Goal: Task Accomplishment & Management: Complete application form

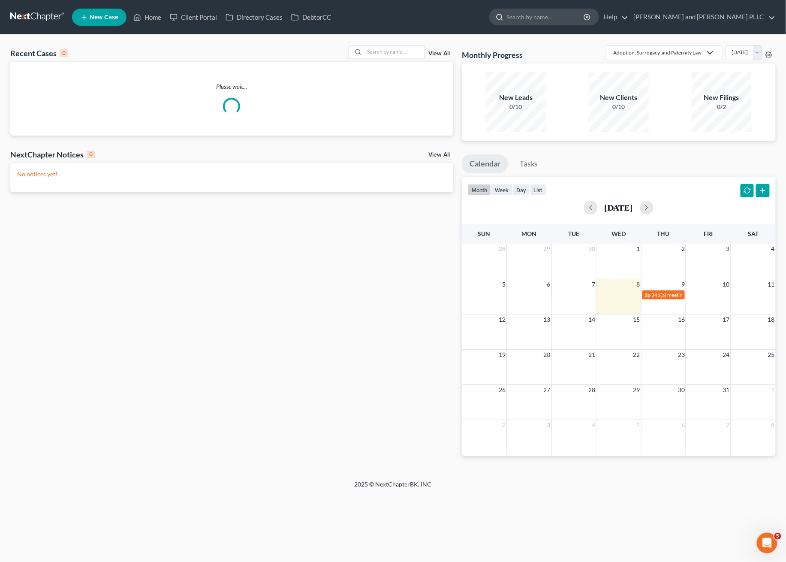
click at [585, 14] on input "search" at bounding box center [545, 17] width 78 height 16
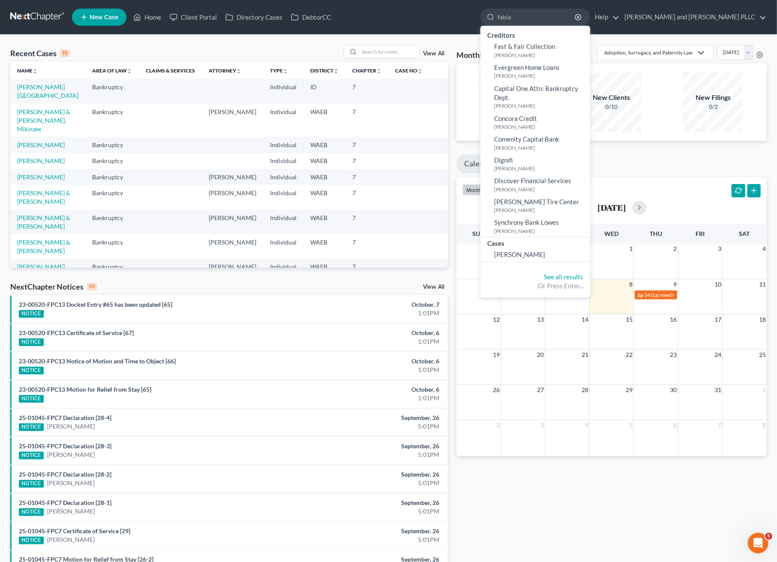
type input "fabia"
click at [599, 498] on div "Monthly Progress Adoption, Surrogacy, and Paternity Law Adoption, Surrogacy, an…" at bounding box center [611, 318] width 319 height 546
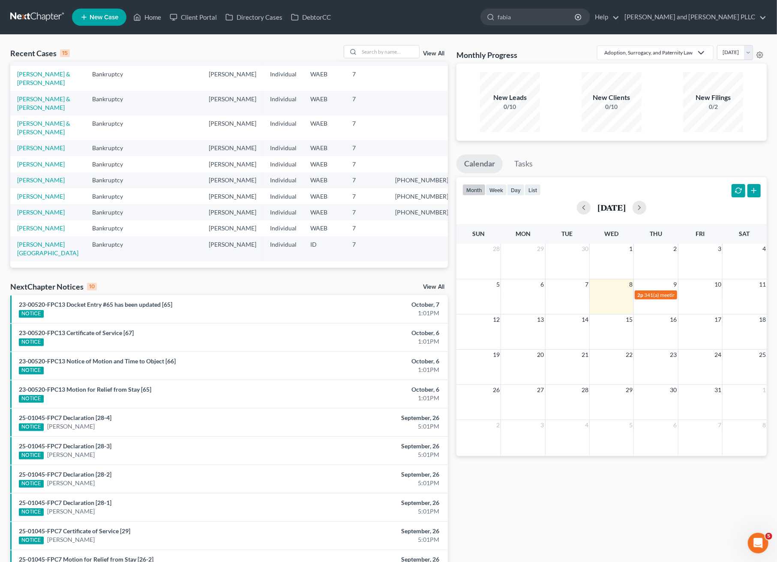
scroll to position [104, 0]
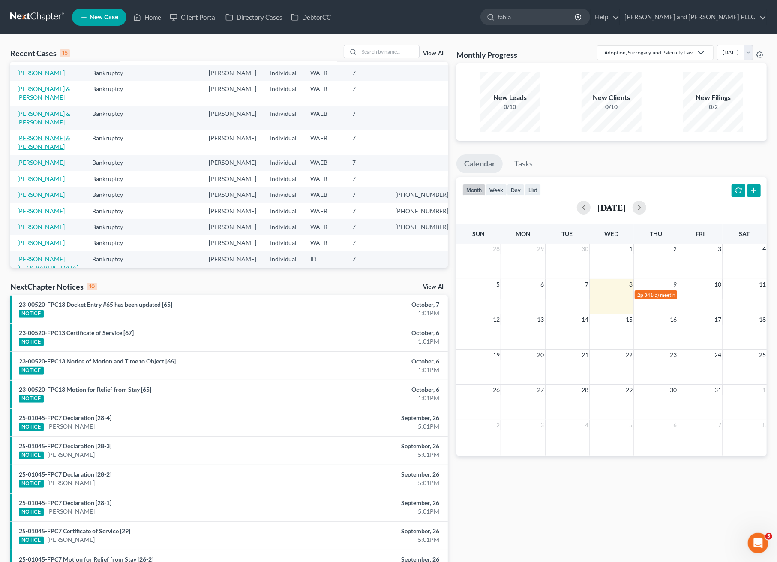
click at [36, 134] on link "[PERSON_NAME] & [PERSON_NAME]" at bounding box center [43, 142] width 53 height 16
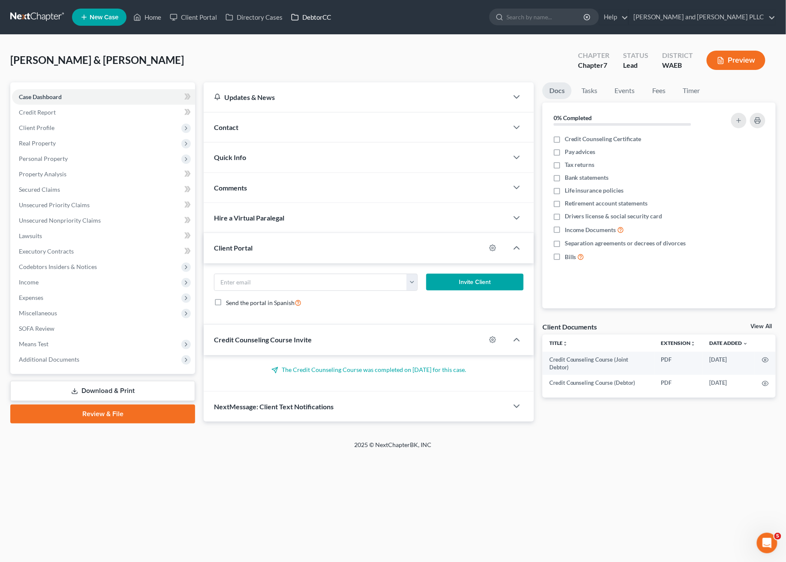
click at [314, 13] on link "DebtorCC" at bounding box center [311, 16] width 48 height 15
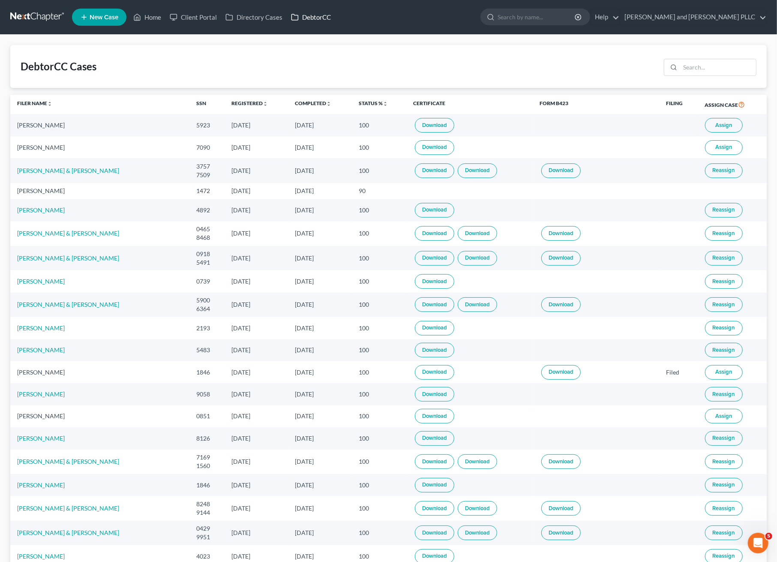
click at [315, 12] on link "DebtorCC" at bounding box center [311, 16] width 48 height 15
click at [722, 22] on link "[PERSON_NAME] and [PERSON_NAME] PLLC" at bounding box center [693, 16] width 146 height 15
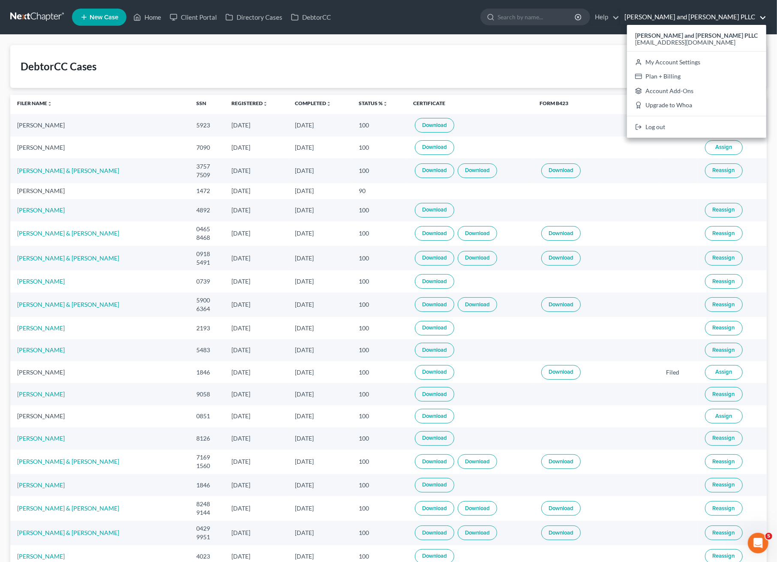
click at [141, 54] on div "DebtorCC Cases" at bounding box center [388, 66] width 757 height 43
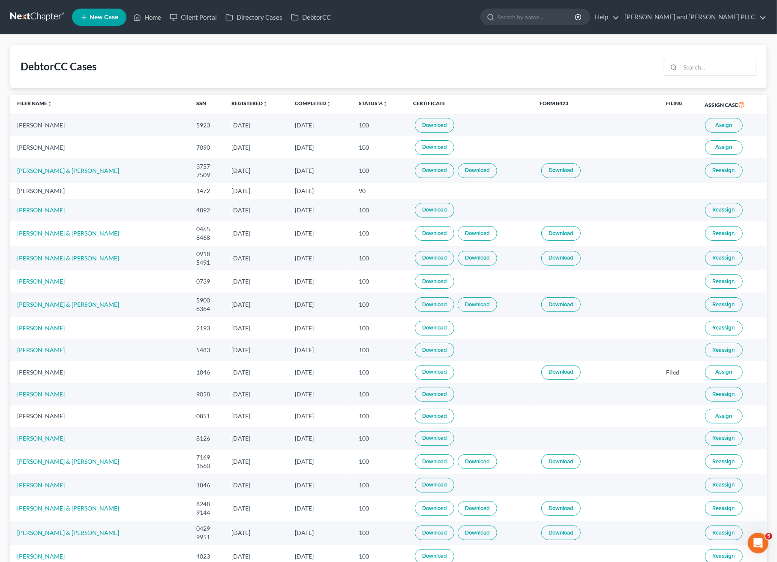
click at [286, 66] on div "DebtorCC Cases" at bounding box center [388, 66] width 757 height 43
click at [39, 15] on link at bounding box center [37, 16] width 55 height 15
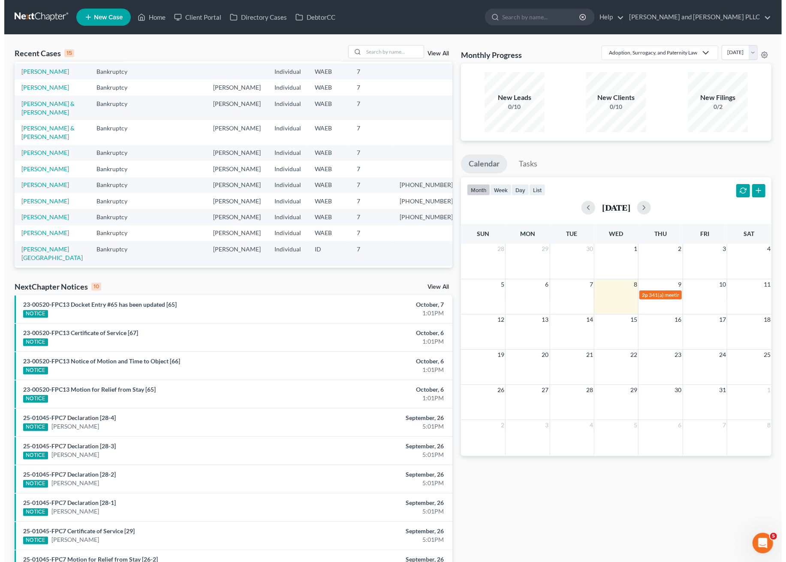
scroll to position [161, 0]
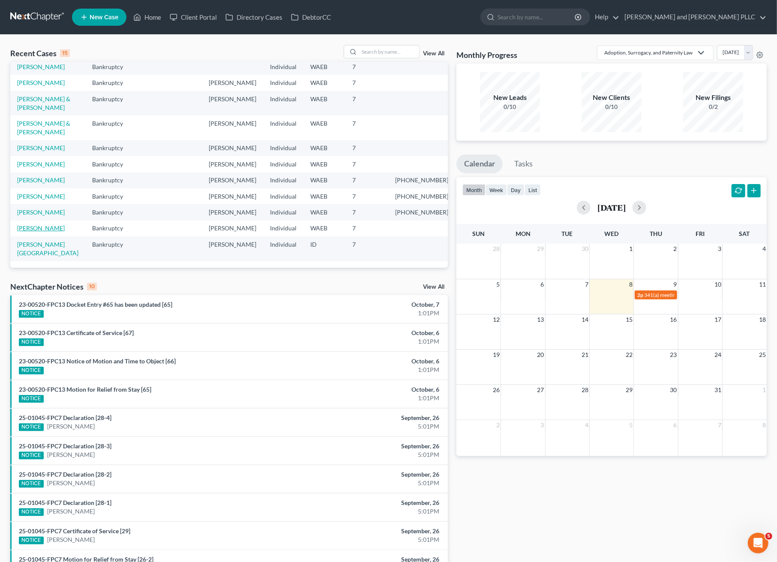
click at [48, 224] on link "[PERSON_NAME]" at bounding box center [41, 227] width 48 height 7
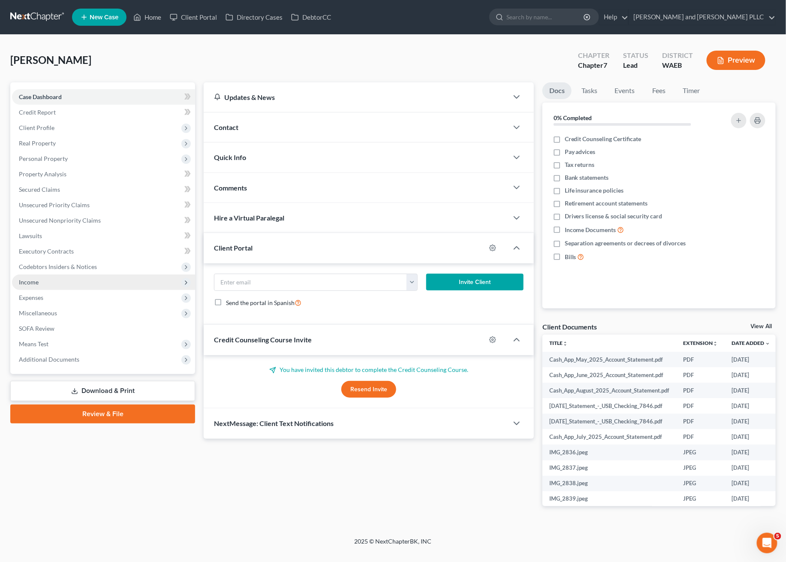
click at [31, 286] on span "Income" at bounding box center [103, 281] width 183 height 15
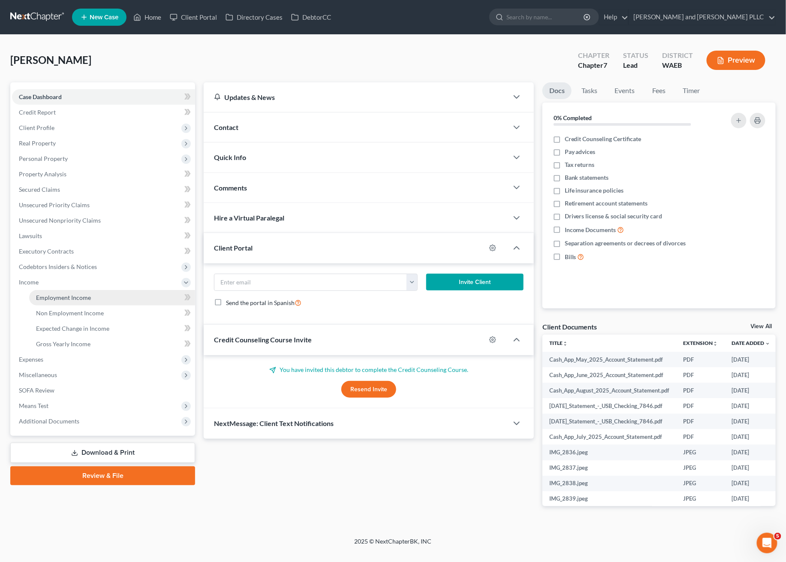
click at [45, 294] on span "Employment Income" at bounding box center [63, 297] width 55 height 7
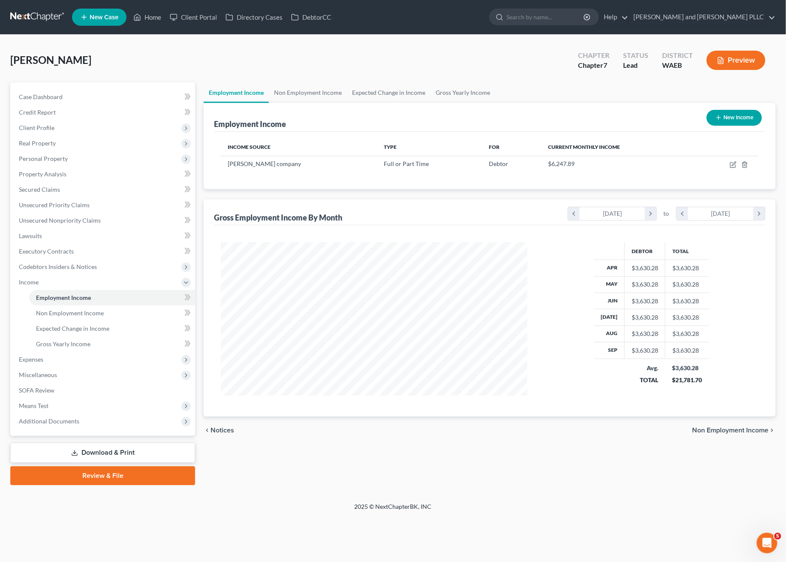
scroll to position [154, 324]
click at [511, 69] on div "[PERSON_NAME] Upgraded Chapter Chapter 7 Status Lead District WAEB Preview" at bounding box center [392, 63] width 765 height 37
click at [328, 93] on link "Non Employment Income" at bounding box center [308, 92] width 78 height 21
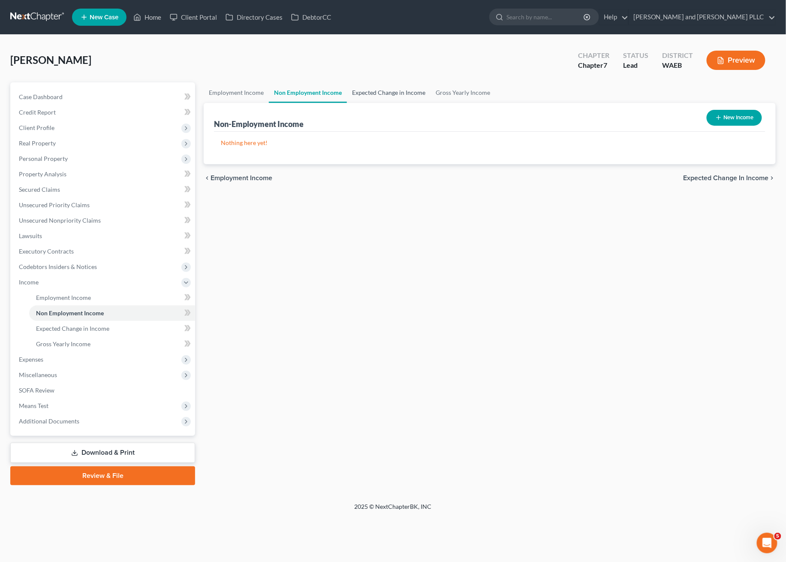
click at [361, 94] on link "Expected Change in Income" at bounding box center [389, 92] width 84 height 21
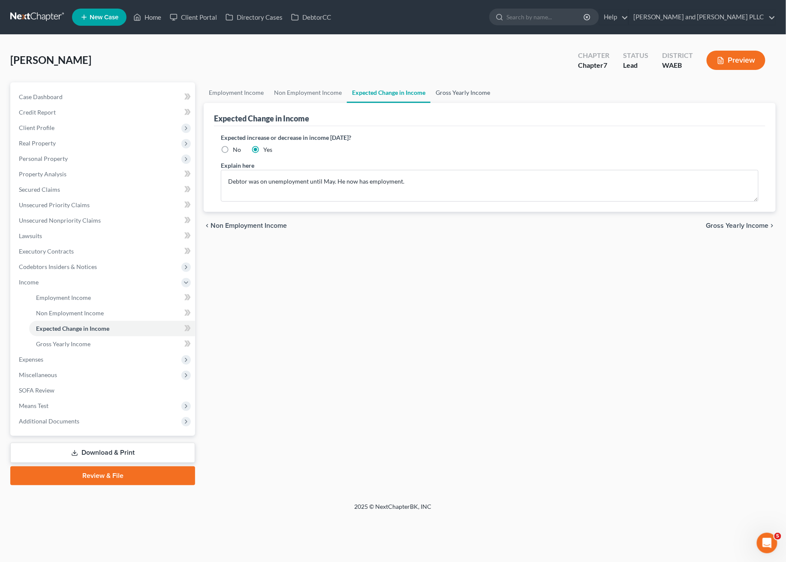
click at [442, 93] on link "Gross Yearly Income" at bounding box center [462, 92] width 65 height 21
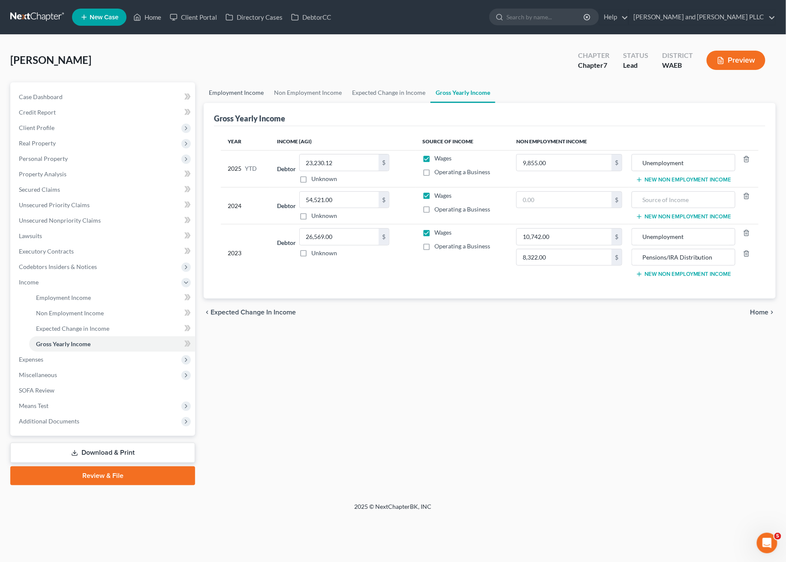
click at [251, 93] on link "Employment Income" at bounding box center [236, 92] width 65 height 21
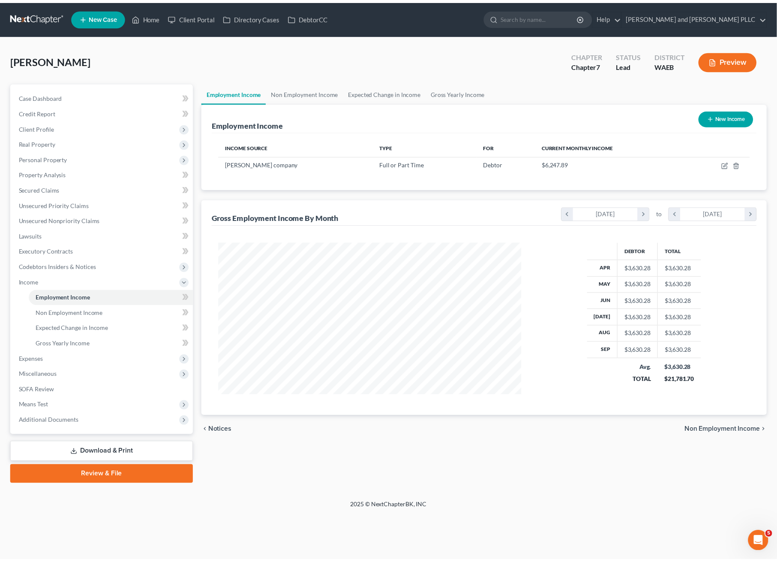
scroll to position [154, 324]
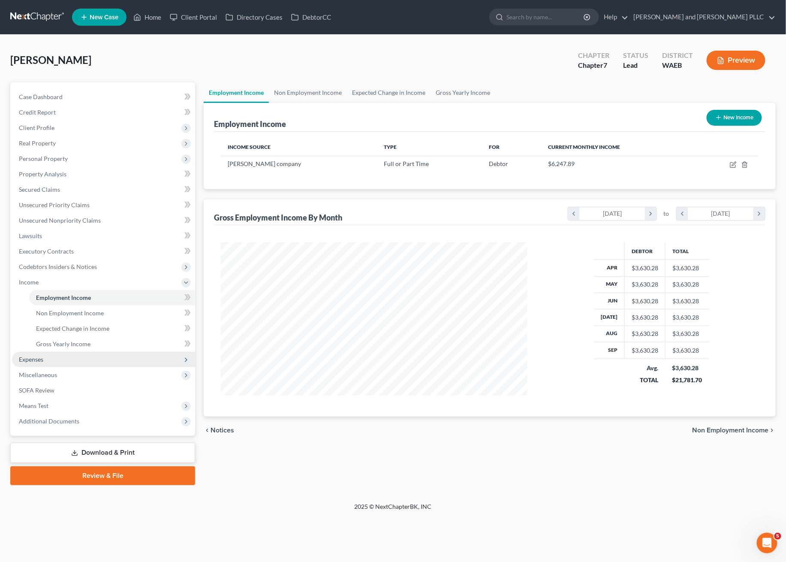
click at [46, 357] on span "Expenses" at bounding box center [103, 359] width 183 height 15
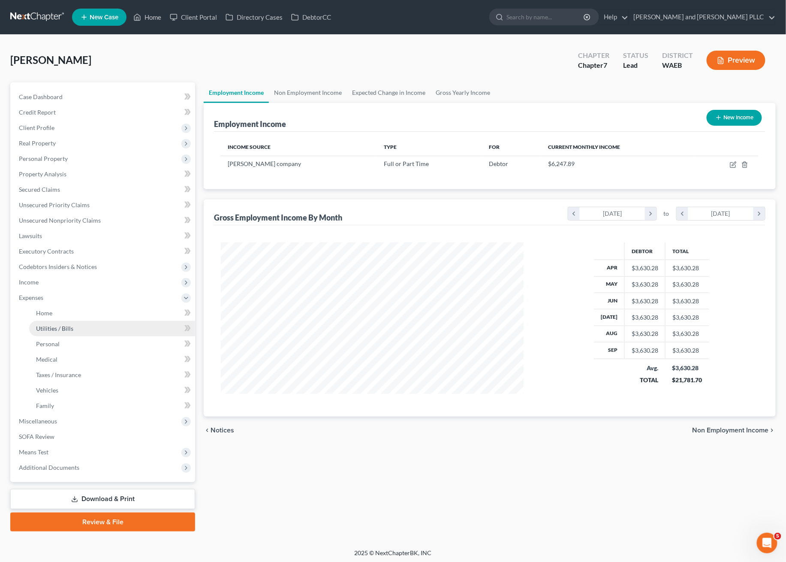
scroll to position [428586, 428420]
click at [48, 306] on link "Home" at bounding box center [111, 312] width 164 height 15
click at [56, 306] on link "Home" at bounding box center [111, 312] width 164 height 15
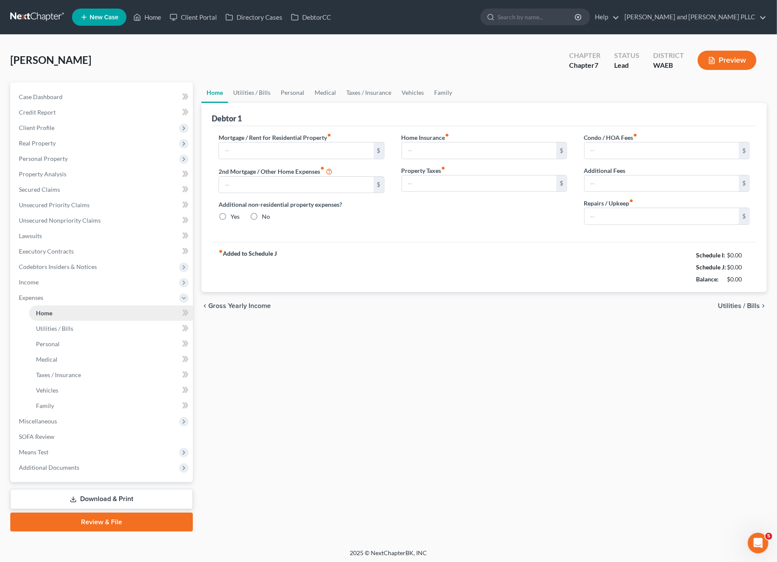
type input "1,279.28"
type input "0.00"
radio input "true"
type input "0.00"
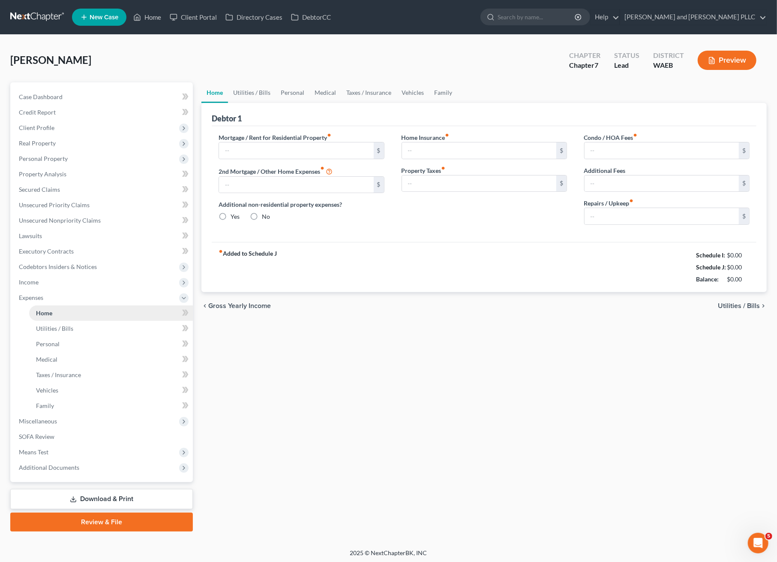
type input "0.00"
type input "75.39"
click at [248, 91] on link "Utilities / Bills" at bounding box center [252, 92] width 48 height 21
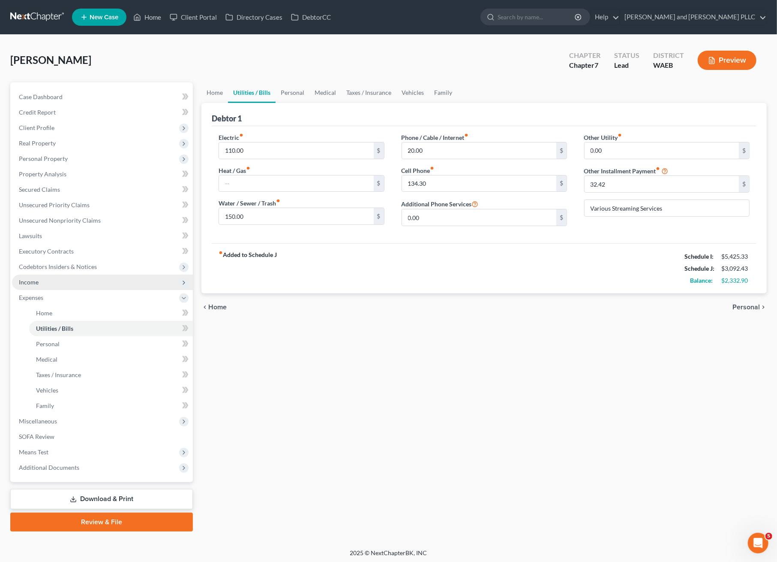
drag, startPoint x: 40, startPoint y: 285, endPoint x: 48, endPoint y: 283, distance: 8.7
click at [40, 285] on span "Income" at bounding box center [102, 281] width 181 height 15
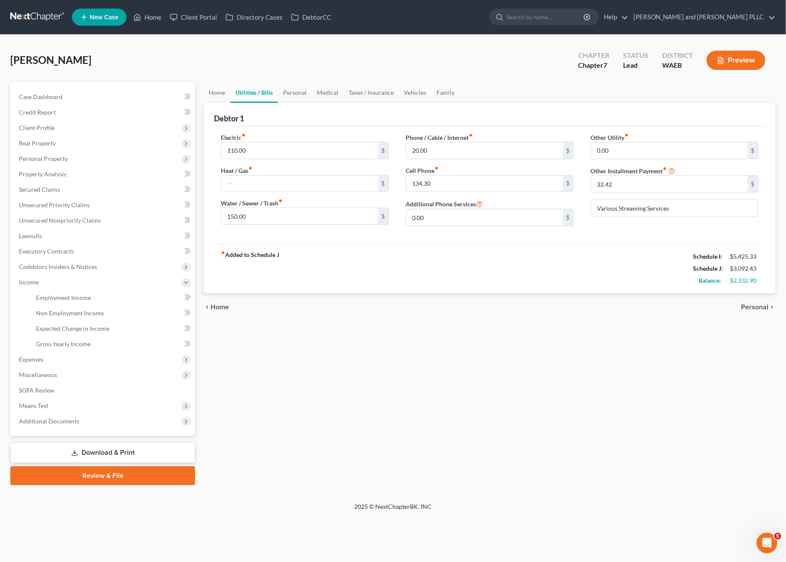
click at [344, 379] on div "Home Utilities / Bills Personal Medical Taxes / Insurance Vehicles Family Debto…" at bounding box center [489, 283] width 581 height 403
click at [286, 96] on link "Personal" at bounding box center [295, 92] width 34 height 21
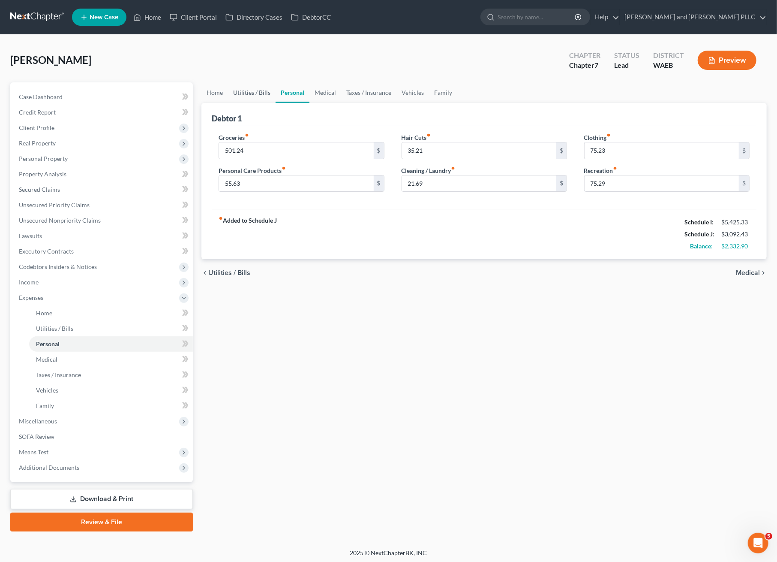
click at [243, 87] on link "Utilities / Bills" at bounding box center [252, 92] width 48 height 21
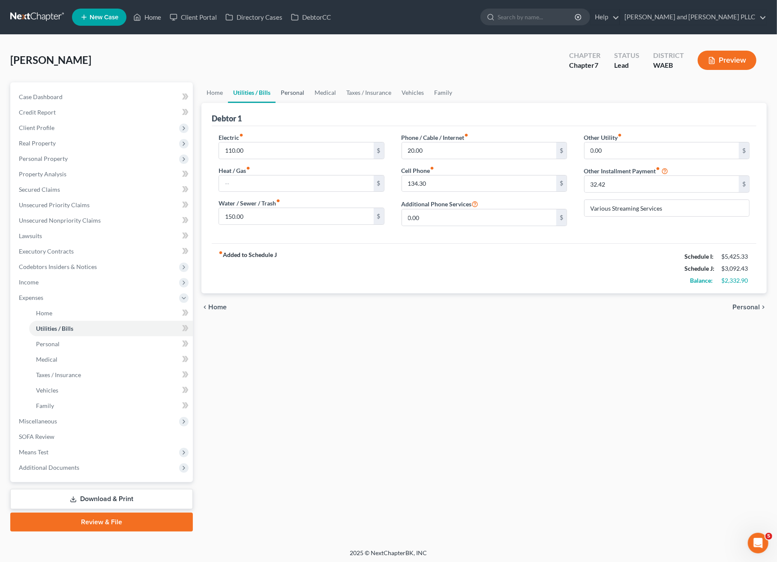
click at [306, 94] on link "Personal" at bounding box center [293, 92] width 34 height 21
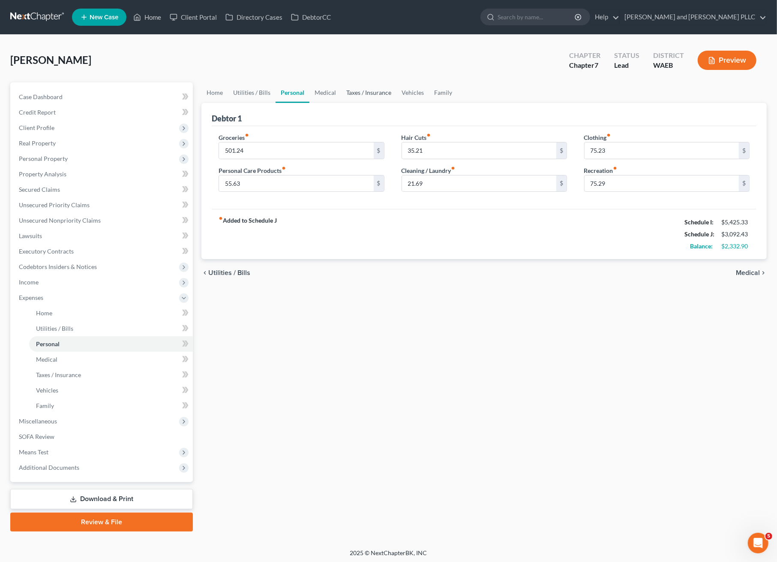
click at [354, 86] on link "Taxes / Insurance" at bounding box center [368, 92] width 55 height 21
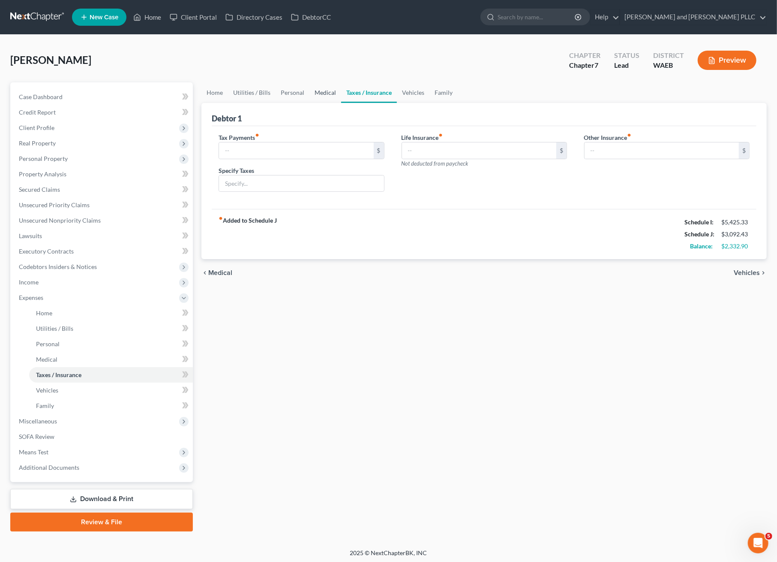
click at [326, 96] on link "Medical" at bounding box center [326, 92] width 32 height 21
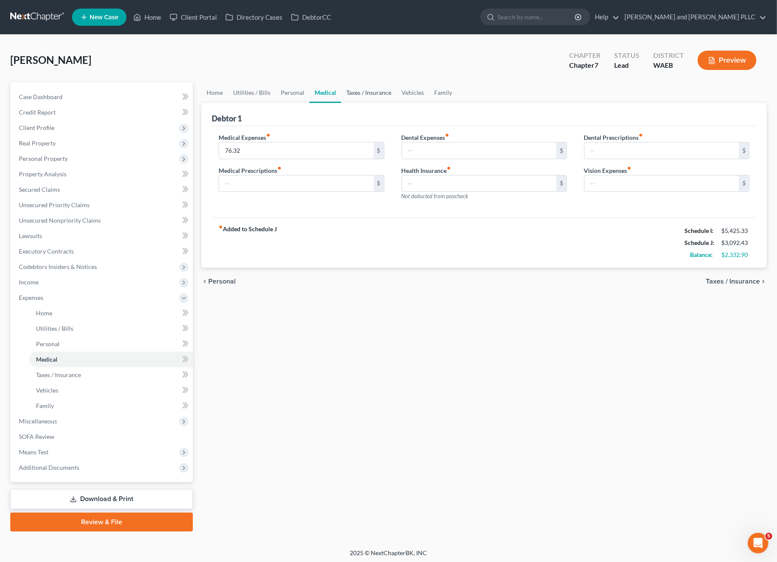
click at [375, 88] on link "Taxes / Insurance" at bounding box center [368, 92] width 55 height 21
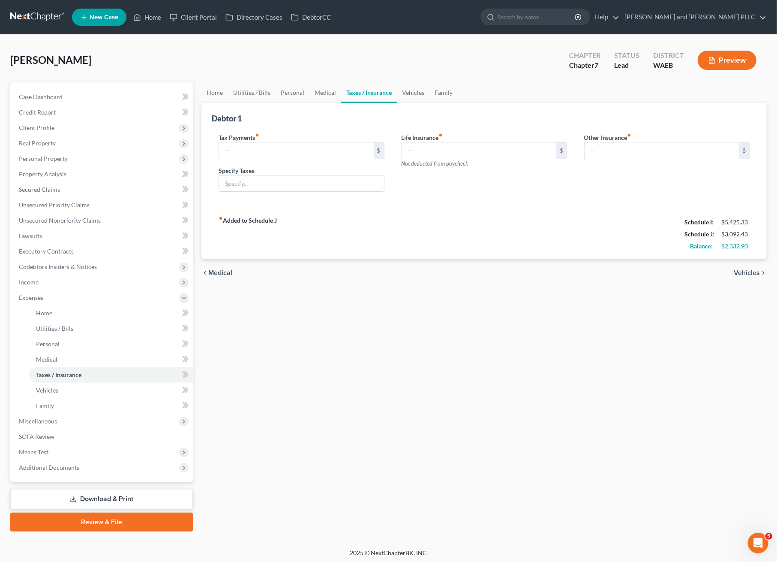
click at [534, 345] on div "Home Utilities / Bills Personal Medical Taxes / Insurance Vehicles Family Debto…" at bounding box center [484, 306] width 574 height 449
click at [334, 139] on div "Tax Payments fiber_manual_record $" at bounding box center [301, 146] width 165 height 26
click at [340, 148] on input "text" at bounding box center [296, 150] width 154 height 16
click at [234, 87] on link "Utilities / Bills" at bounding box center [252, 92] width 48 height 21
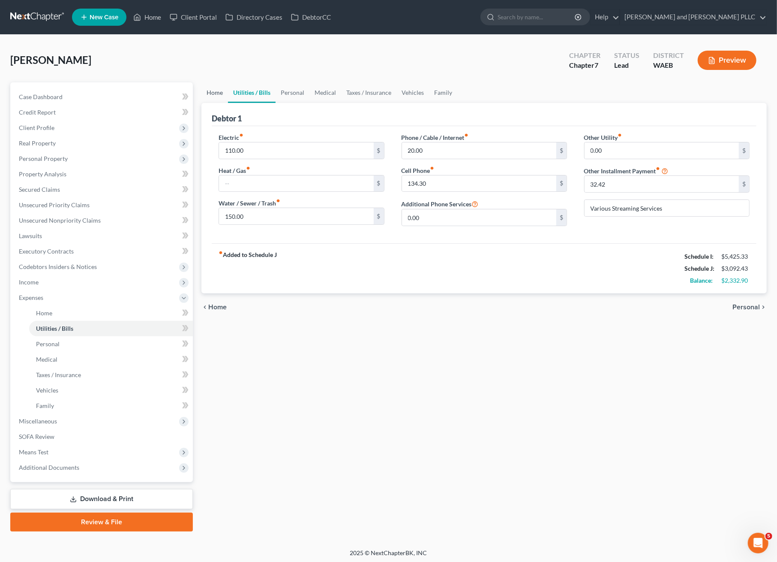
click at [212, 93] on link "Home" at bounding box center [215, 92] width 27 height 21
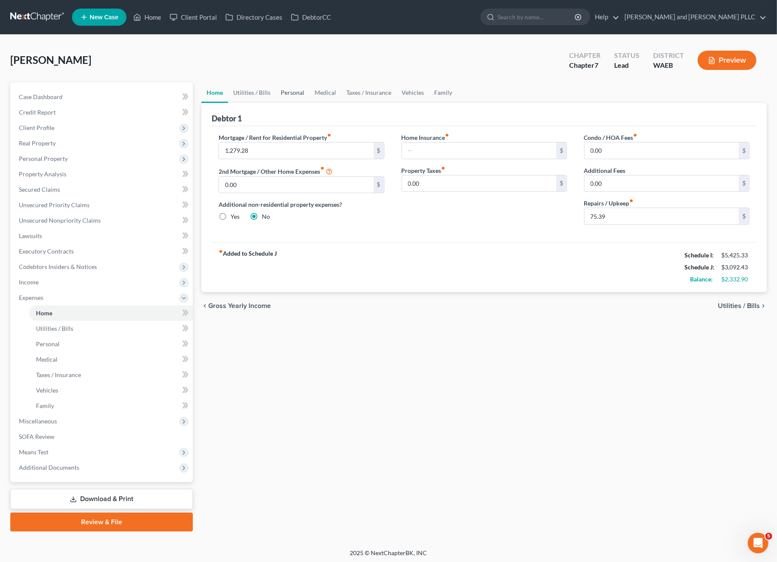
drag, startPoint x: 284, startPoint y: 92, endPoint x: 293, endPoint y: 87, distance: 9.6
click at [283, 92] on link "Personal" at bounding box center [293, 92] width 34 height 21
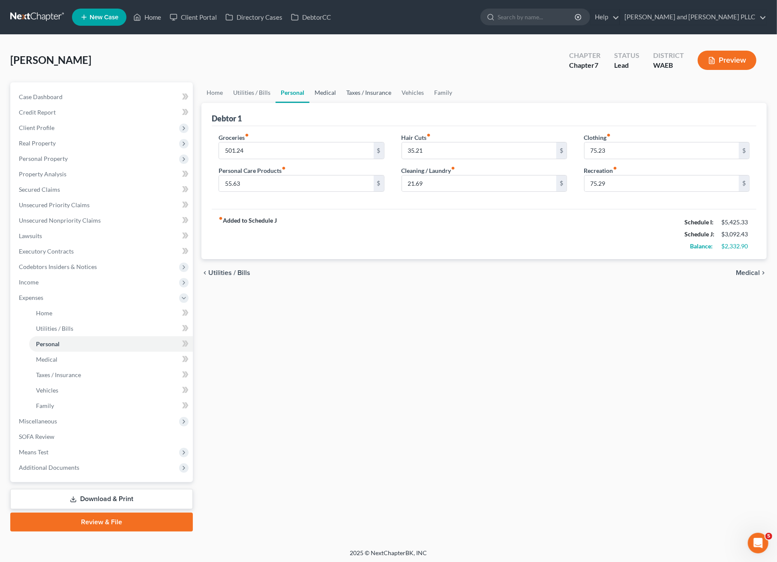
drag, startPoint x: 320, startPoint y: 84, endPoint x: 345, endPoint y: 87, distance: 25.5
click at [321, 84] on link "Medical" at bounding box center [326, 92] width 32 height 21
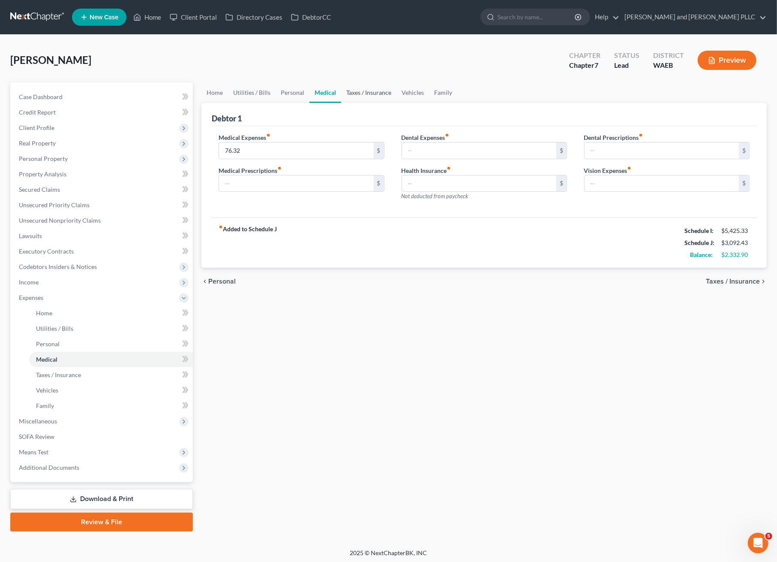
click at [387, 93] on link "Taxes / Insurance" at bounding box center [368, 92] width 55 height 21
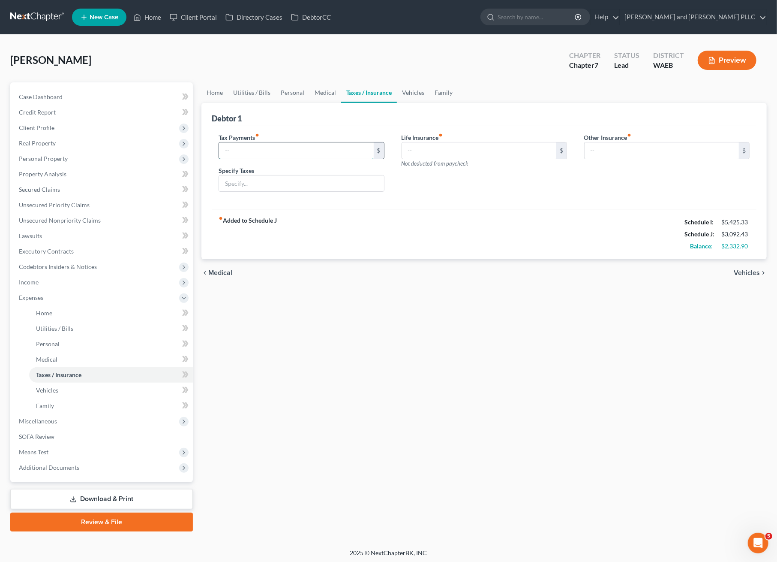
click at [298, 157] on input "text" at bounding box center [296, 150] width 154 height 16
drag, startPoint x: 315, startPoint y: 317, endPoint x: 316, endPoint y: 281, distance: 36.5
click at [315, 318] on div "Home Utilities / Bills Personal Medical Taxes / Insurance Vehicles Family Debto…" at bounding box center [484, 306] width 574 height 449
click at [497, 151] on input "text" at bounding box center [479, 150] width 154 height 16
click at [615, 131] on div "Tax Payments fiber_manual_record $ Specify Taxes Life Insurance fiber_manual_re…" at bounding box center [484, 167] width 545 height 83
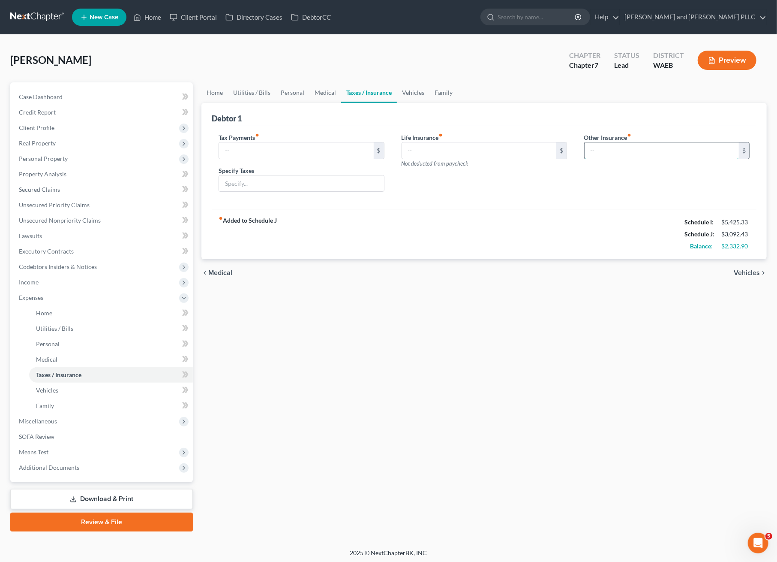
click at [616, 148] on input "text" at bounding box center [662, 150] width 154 height 16
click at [310, 86] on link "Medical" at bounding box center [326, 92] width 32 height 21
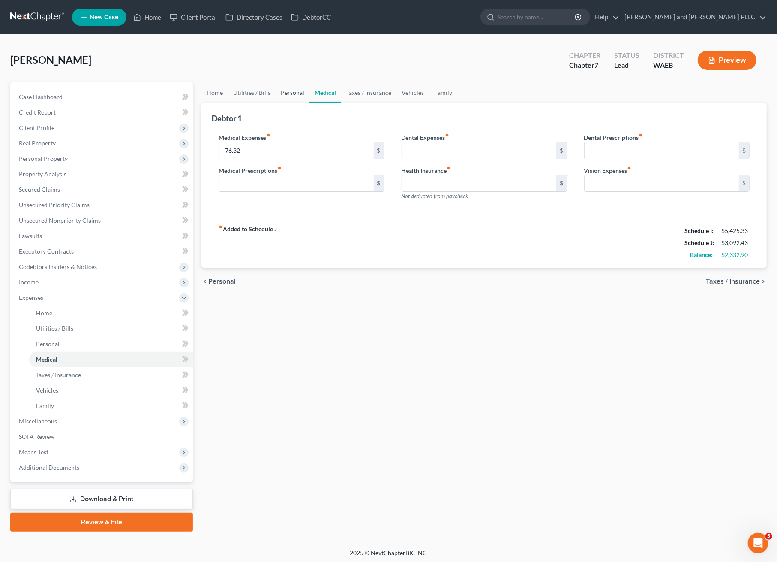
click at [287, 92] on link "Personal" at bounding box center [293, 92] width 34 height 21
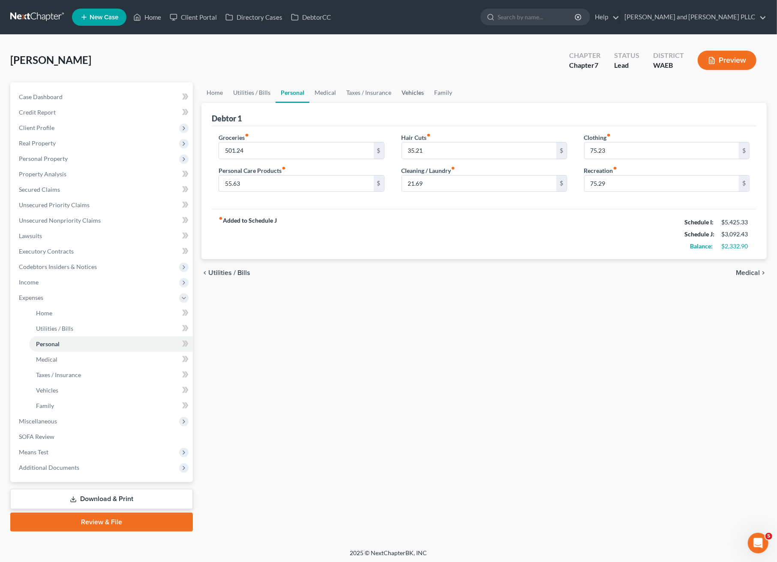
click at [416, 87] on link "Vehicles" at bounding box center [413, 92] width 33 height 21
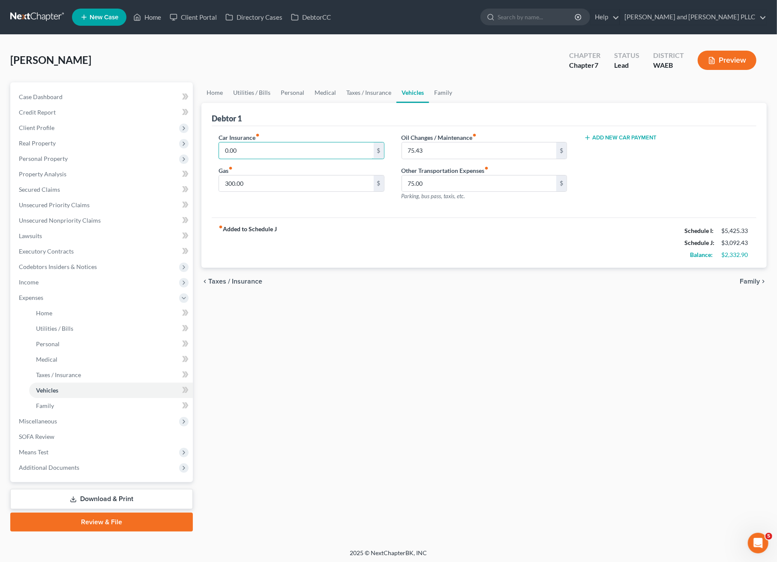
drag, startPoint x: 298, startPoint y: 147, endPoint x: 355, endPoint y: 129, distance: 60.2
click at [298, 147] on input "0.00" at bounding box center [296, 150] width 154 height 16
click at [517, 95] on ul "Home Utilities / Bills Personal Medical Taxes / Insurance Vehicles Family" at bounding box center [485, 92] width 566 height 21
click at [440, 90] on link "Family" at bounding box center [443, 92] width 28 height 21
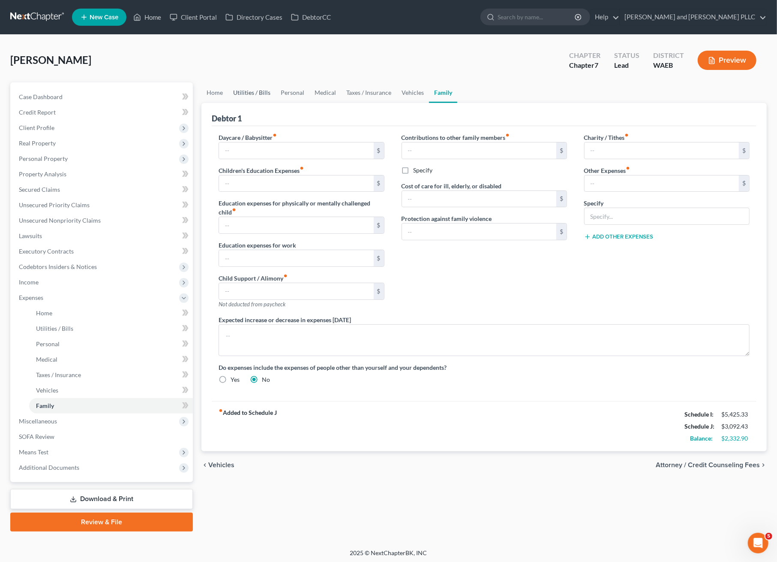
click at [235, 91] on link "Utilities / Bills" at bounding box center [252, 92] width 48 height 21
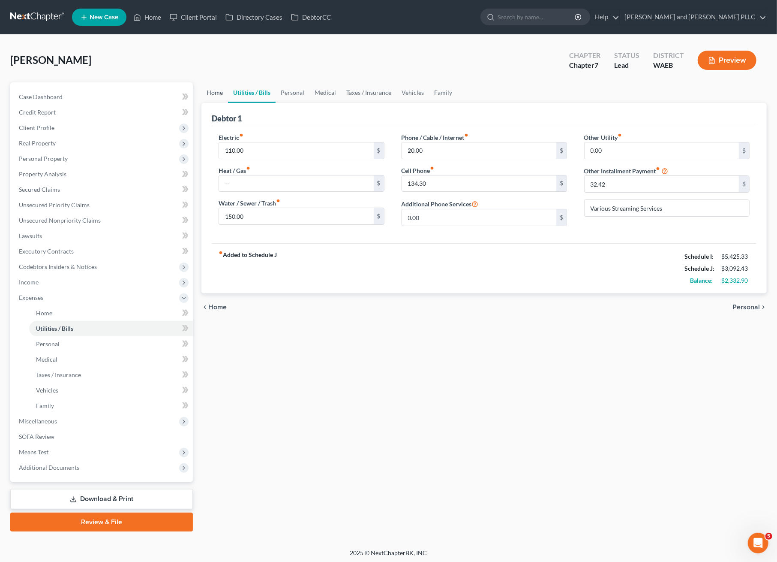
click at [213, 93] on link "Home" at bounding box center [215, 92] width 27 height 21
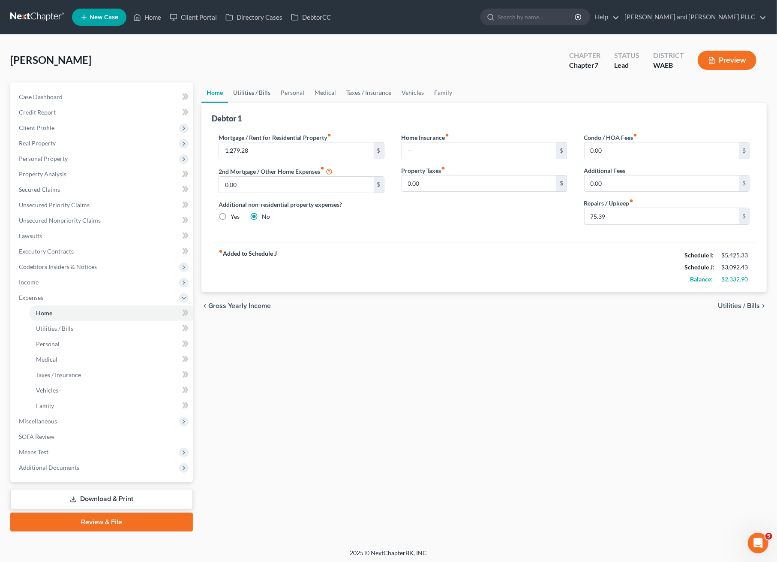
click at [239, 96] on link "Utilities / Bills" at bounding box center [252, 92] width 48 height 21
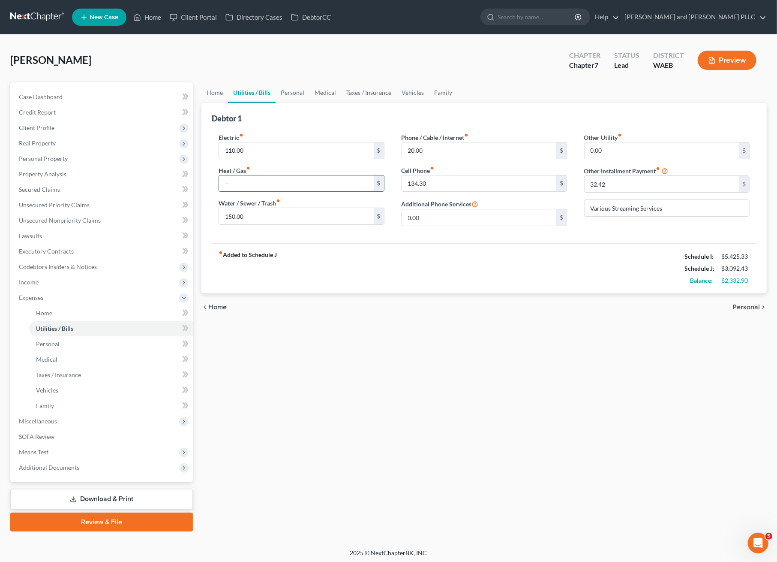
click at [262, 182] on input "text" at bounding box center [296, 183] width 154 height 16
drag, startPoint x: 424, startPoint y: 132, endPoint x: 430, endPoint y: 148, distance: 17.4
click at [430, 148] on div "Electric fiber_manual_record 110.00 $ Heat / Gas fiber_manual_record $ Water / …" at bounding box center [484, 184] width 545 height 117
click at [437, 151] on input "20.00" at bounding box center [479, 150] width 154 height 16
click at [424, 111] on div "Debtor 1" at bounding box center [484, 114] width 545 height 23
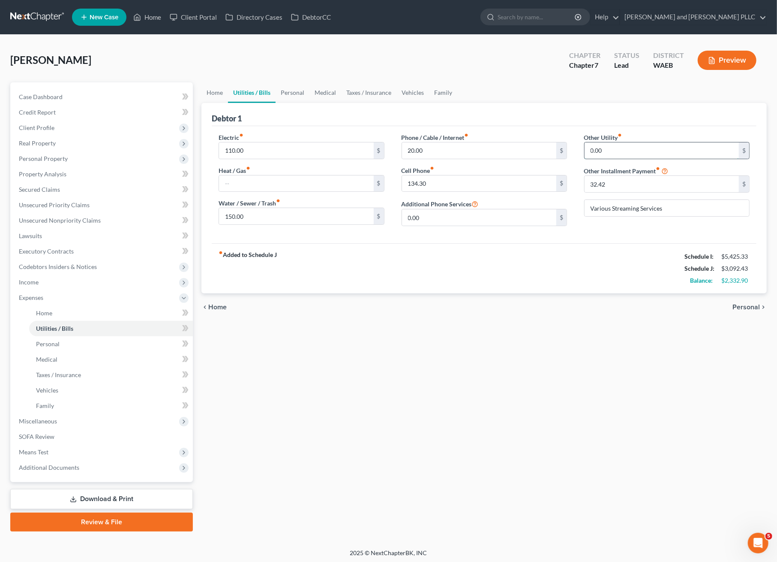
click at [628, 151] on input "0.00" at bounding box center [662, 150] width 154 height 16
click at [466, 250] on div "fiber_manual_record Added to Schedule J Schedule I: $5,425.33 Schedule J: $3,09…" at bounding box center [484, 268] width 545 height 50
click at [316, 85] on link "Medical" at bounding box center [326, 92] width 32 height 21
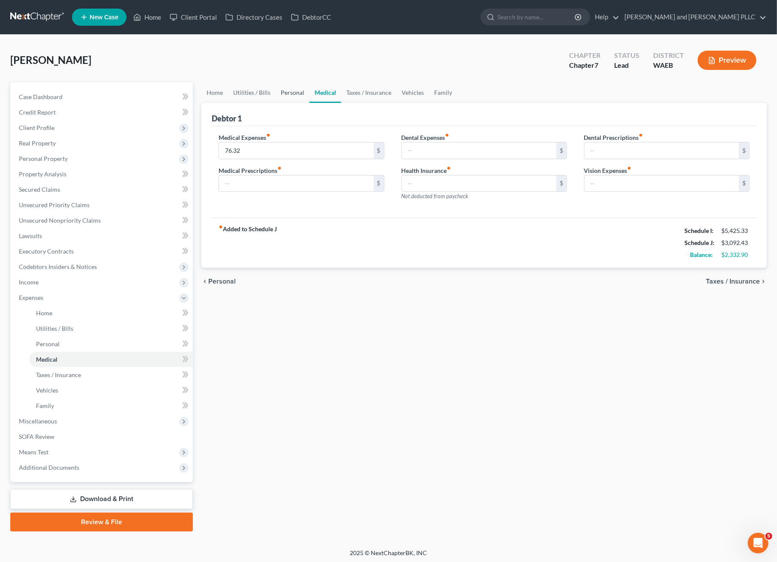
click at [299, 91] on link "Personal" at bounding box center [293, 92] width 34 height 21
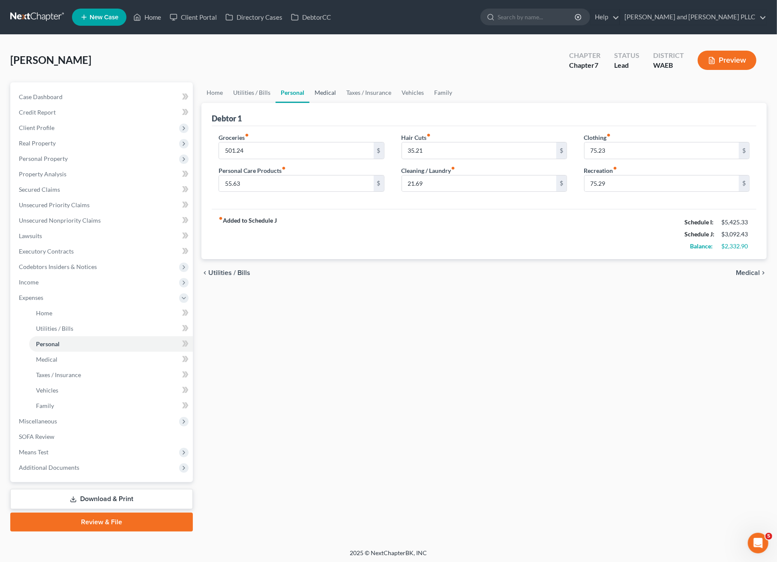
drag, startPoint x: 324, startPoint y: 84, endPoint x: 326, endPoint y: 88, distance: 4.4
click at [326, 88] on link "Medical" at bounding box center [326, 92] width 32 height 21
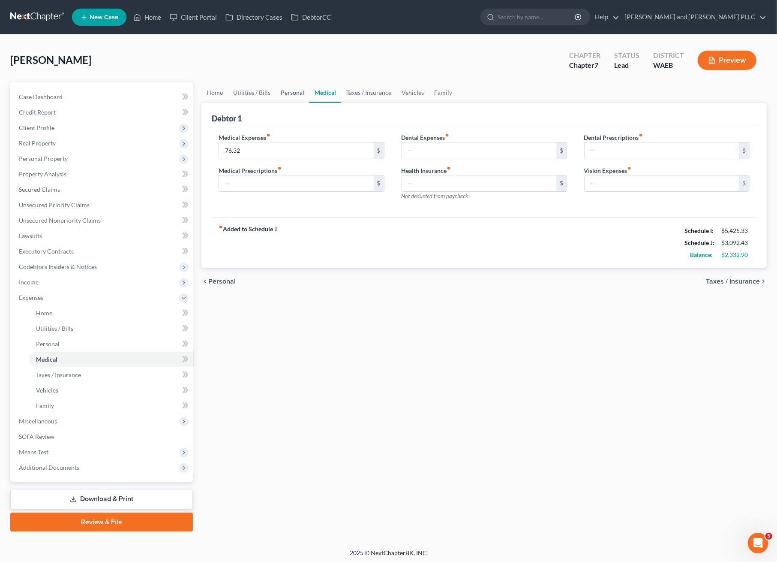
click at [307, 96] on link "Personal" at bounding box center [293, 92] width 34 height 21
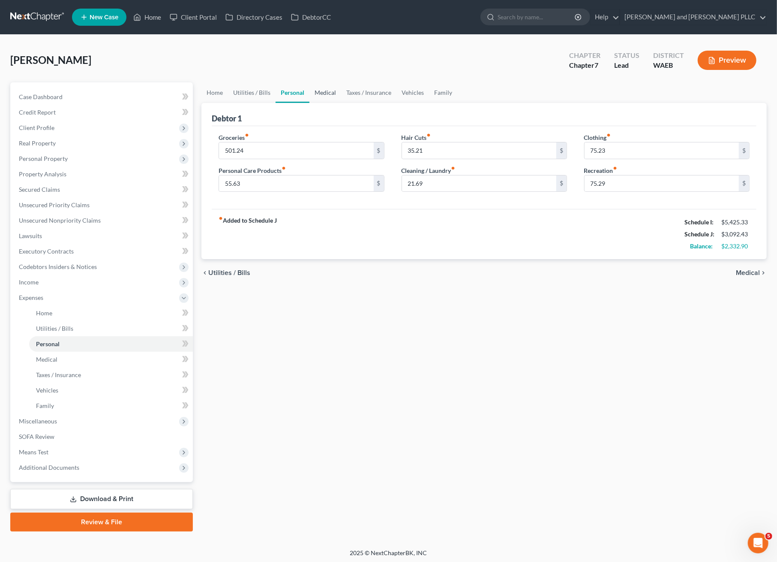
click at [325, 89] on link "Medical" at bounding box center [326, 92] width 32 height 21
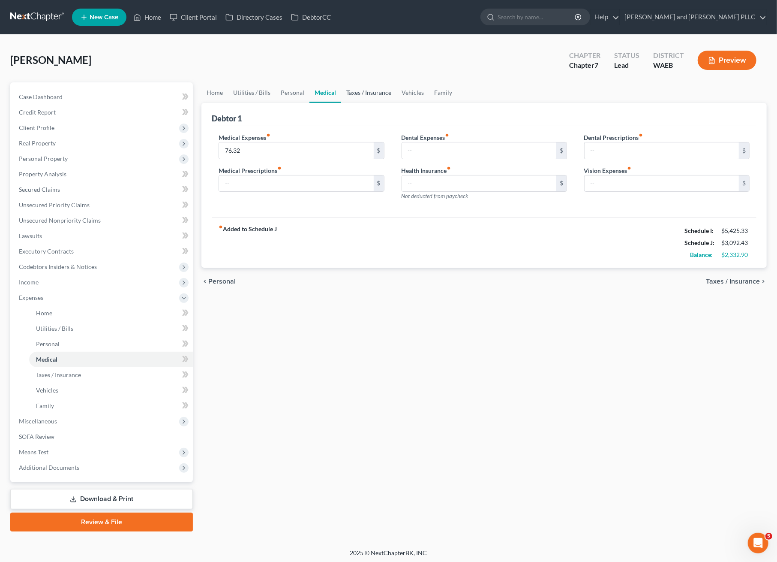
click at [368, 88] on link "Taxes / Insurance" at bounding box center [368, 92] width 55 height 21
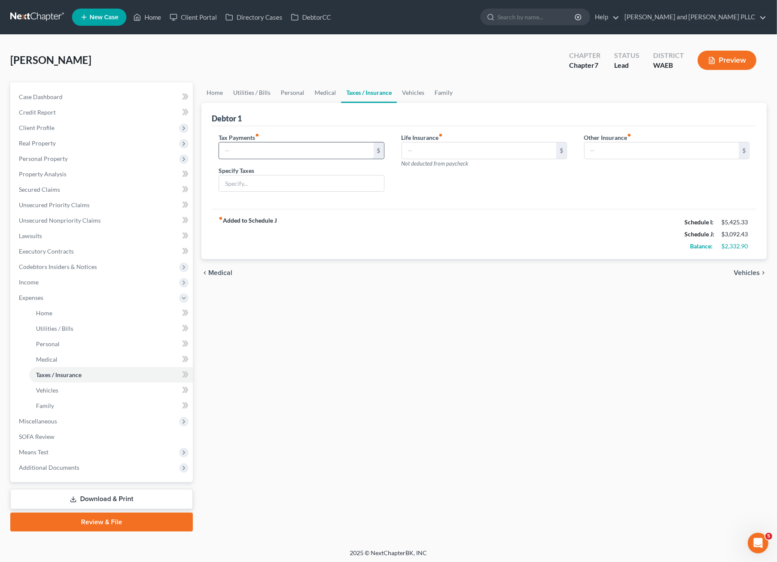
click at [296, 153] on input "text" at bounding box center [296, 150] width 154 height 16
click at [421, 86] on link "Vehicles" at bounding box center [413, 92] width 33 height 21
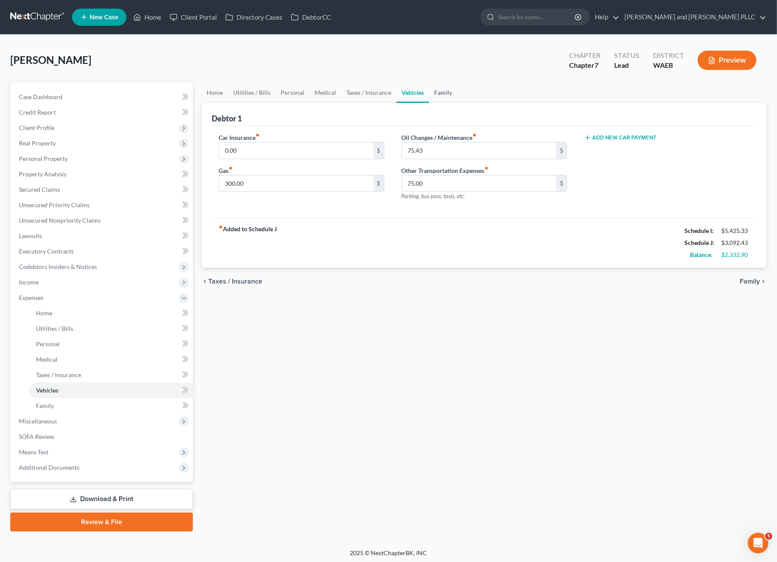
click at [439, 92] on link "Family" at bounding box center [443, 92] width 28 height 21
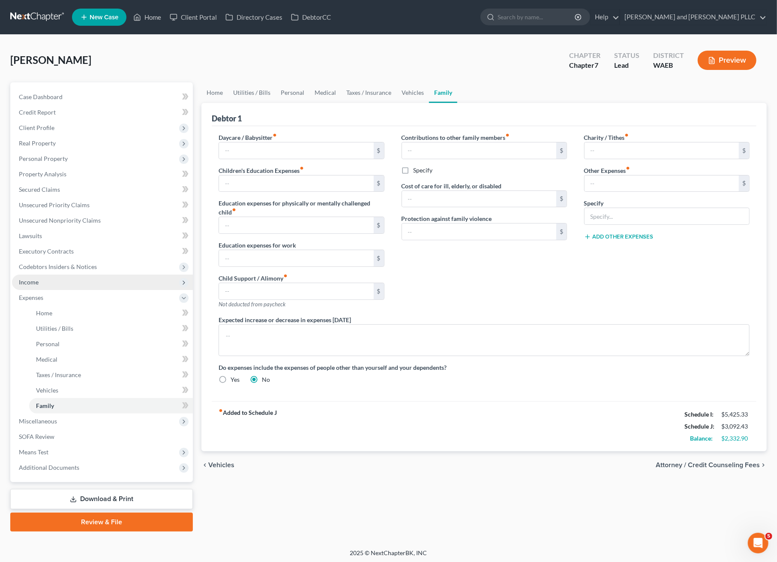
click at [33, 280] on span "Income" at bounding box center [29, 281] width 20 height 7
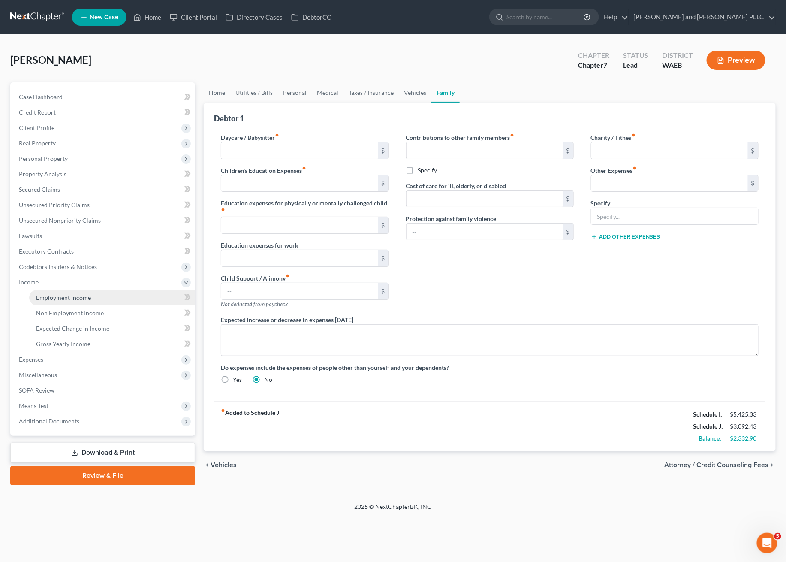
click at [50, 301] on link "Employment Income" at bounding box center [112, 297] width 166 height 15
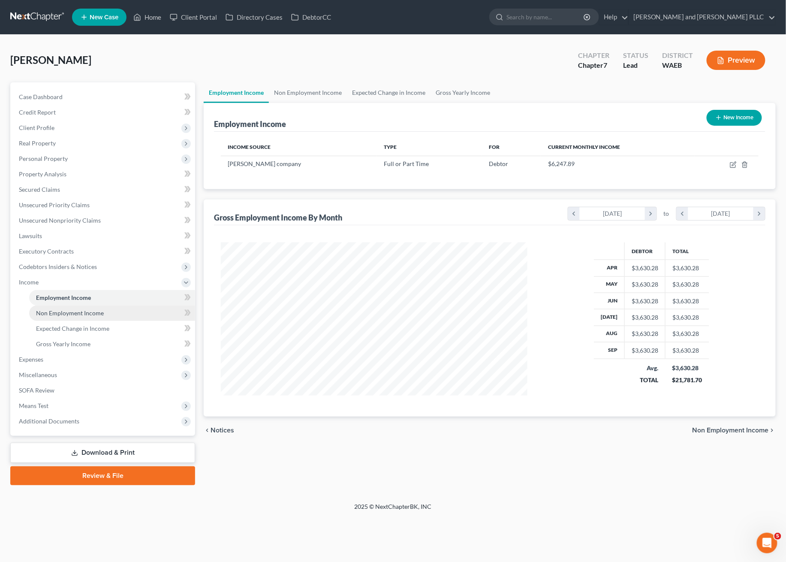
scroll to position [154, 324]
click at [734, 167] on icon "button" at bounding box center [732, 164] width 5 height 5
select select "0"
select select "50"
select select "3"
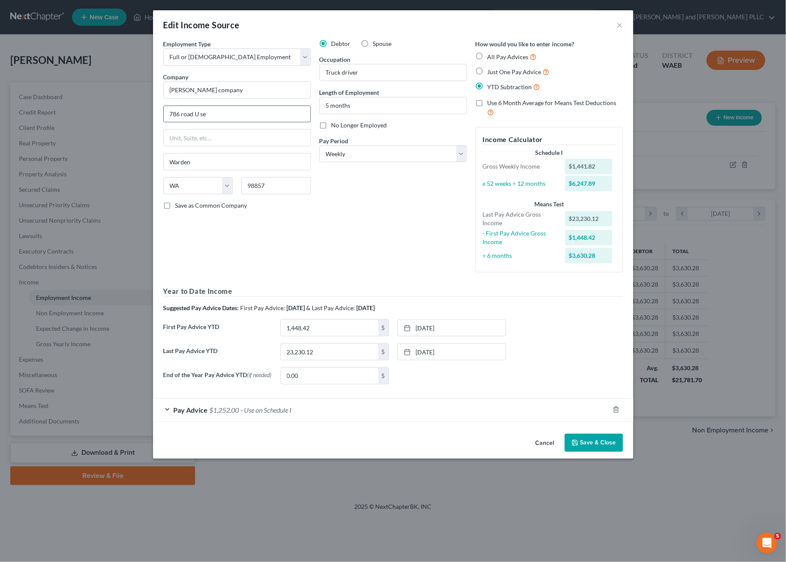
click at [235, 108] on input "786 road U se" at bounding box center [237, 114] width 147 height 16
click at [211, 115] on input "786 road U se" at bounding box center [237, 114] width 147 height 16
click at [338, 215] on div "Debtor Spouse Occupation Truck driver Length of Employment 5 months No Longer E…" at bounding box center [393, 159] width 156 height 240
click at [395, 238] on div "Debtor Spouse Occupation Truck driver Length of Employment 5 months No Longer E…" at bounding box center [393, 159] width 156 height 240
click at [292, 416] on div "Pay Advice $1,252.00 - Use on Schedule I" at bounding box center [381, 409] width 456 height 23
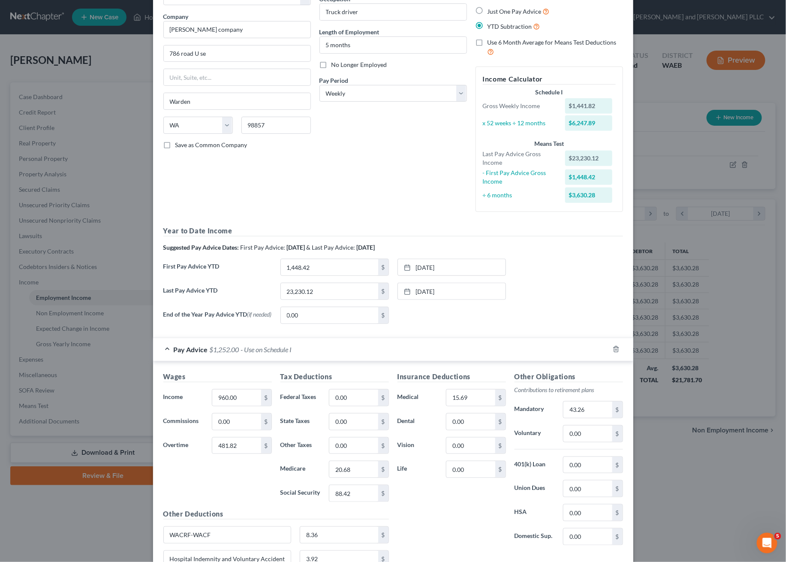
scroll to position [0, 0]
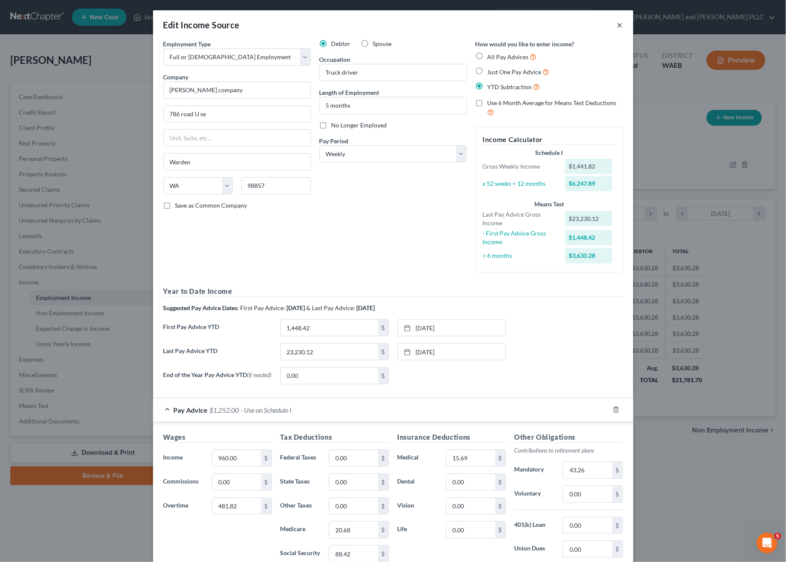
click at [617, 24] on button "×" at bounding box center [620, 25] width 6 height 10
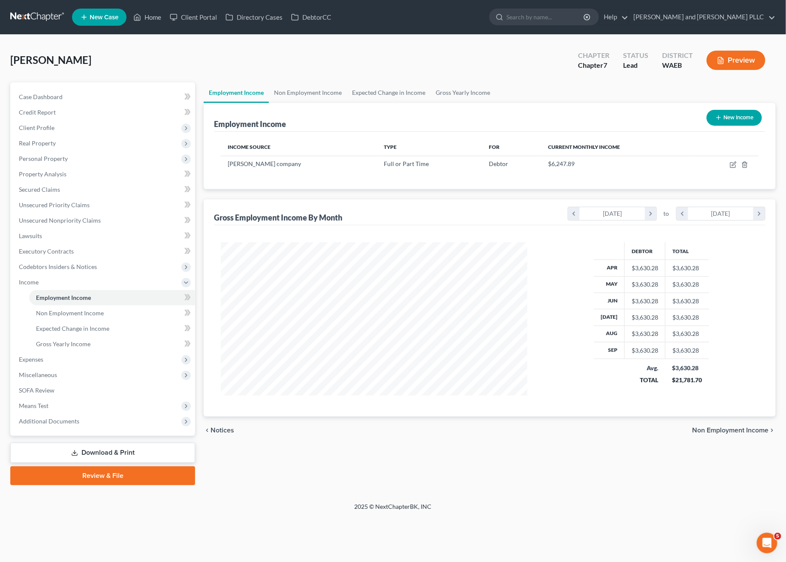
click at [430, 473] on div "Employment Income Non Employment Income Expected Change in Income Gross Yearly …" at bounding box center [489, 283] width 581 height 403
click at [289, 91] on link "Non Employment Income" at bounding box center [308, 92] width 78 height 21
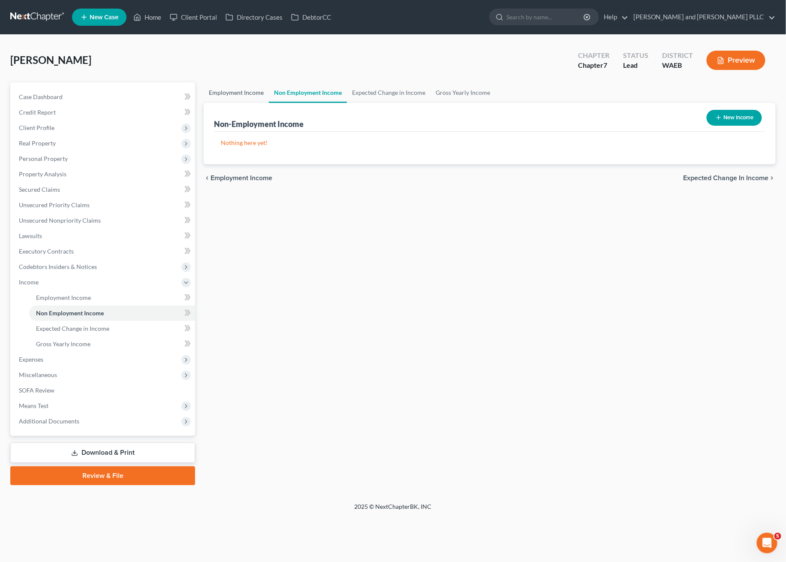
click at [229, 92] on link "Employment Income" at bounding box center [236, 92] width 65 height 21
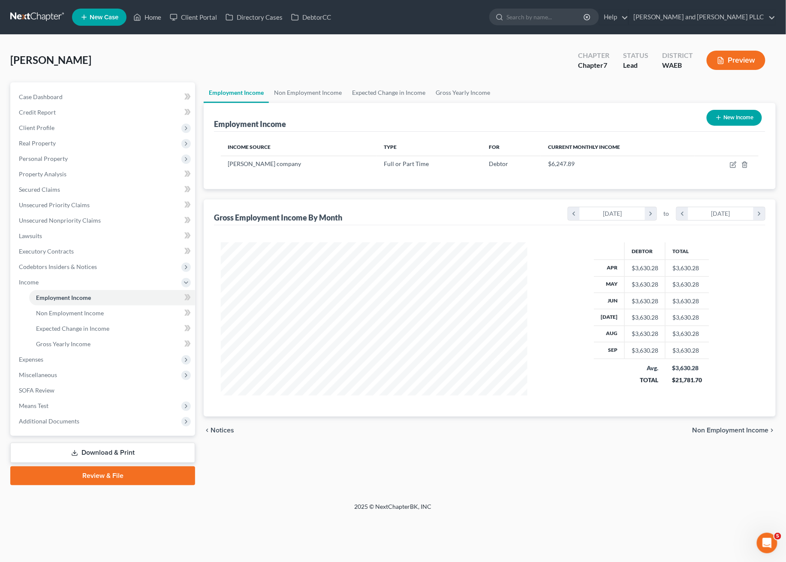
scroll to position [154, 324]
click at [544, 430] on div "chevron_left Notices Non Employment Income chevron_right" at bounding box center [490, 429] width 572 height 27
